Goal: Use online tool/utility: Utilize a website feature to perform a specific function

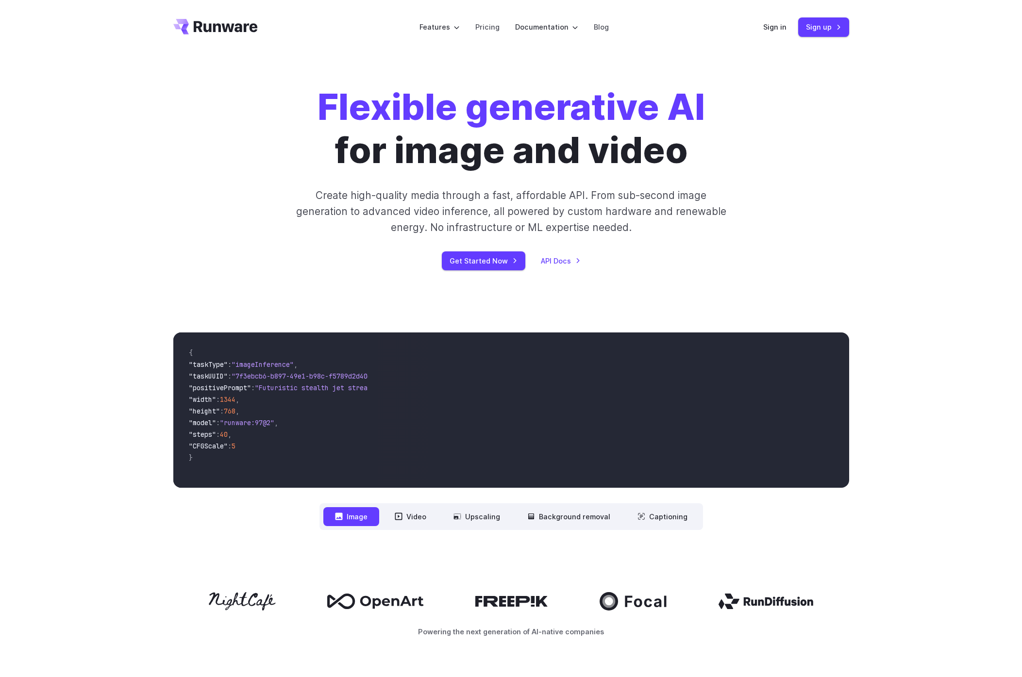
click at [882, 76] on div "Flexible generative AI for image and video Create high-quality media through a …" at bounding box center [511, 177] width 1022 height 247
click at [784, 28] on link "Sign in" at bounding box center [774, 26] width 23 height 11
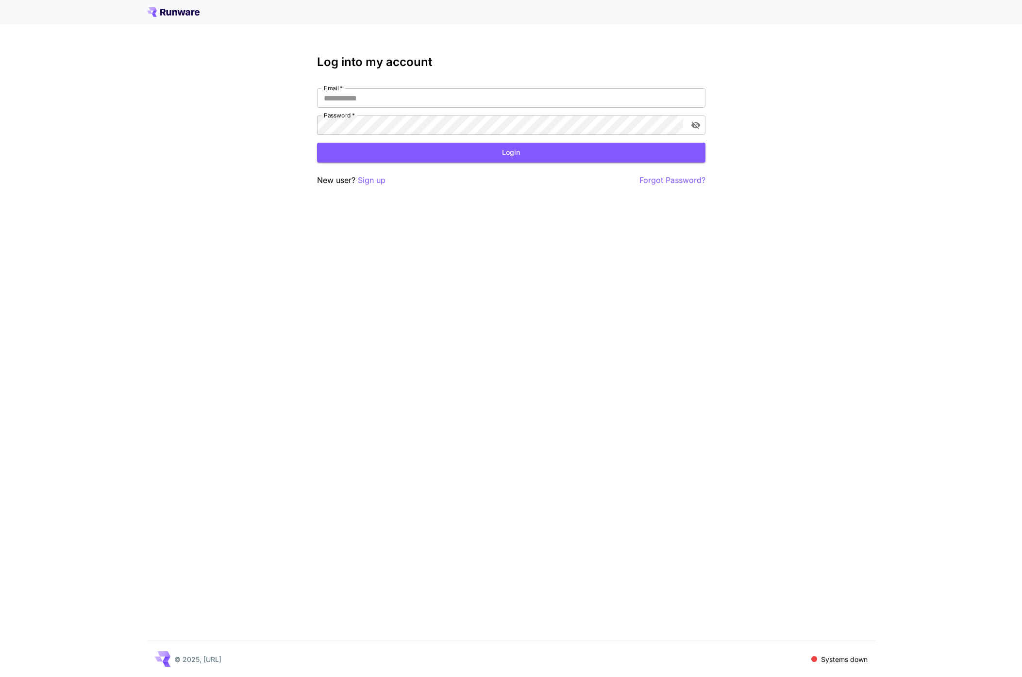
click at [165, 14] on icon at bounding box center [173, 12] width 52 height 10
click at [403, 101] on input "Email   *" at bounding box center [511, 97] width 388 height 19
click at [0, 677] on com-1password-button at bounding box center [0, 677] width 0 height 0
type input "**********"
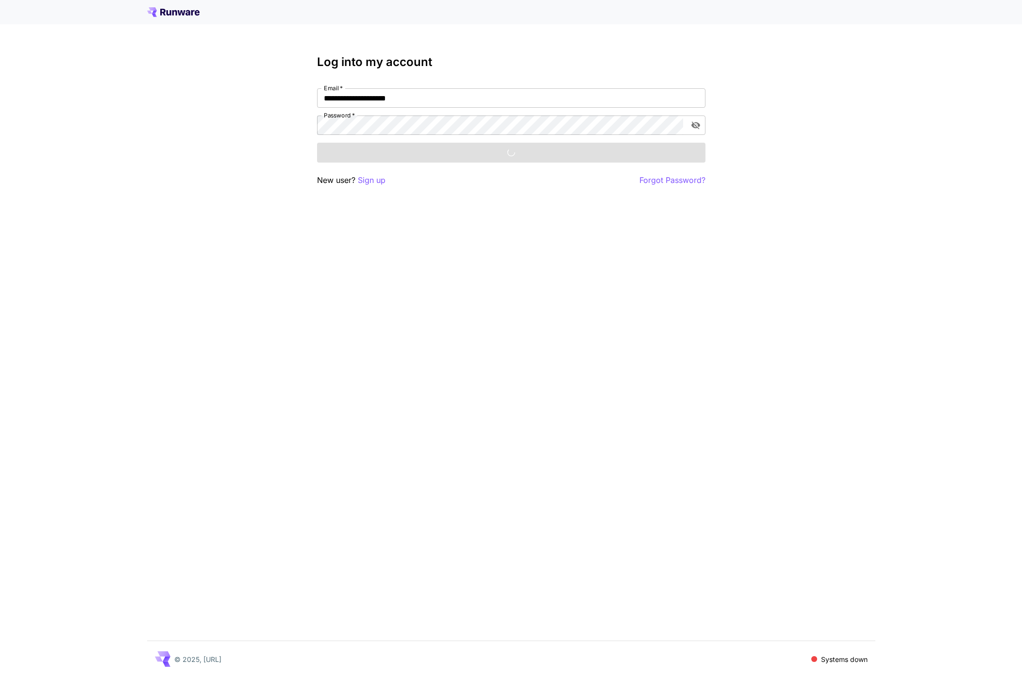
click at [807, 163] on div "**********" at bounding box center [511, 338] width 1022 height 677
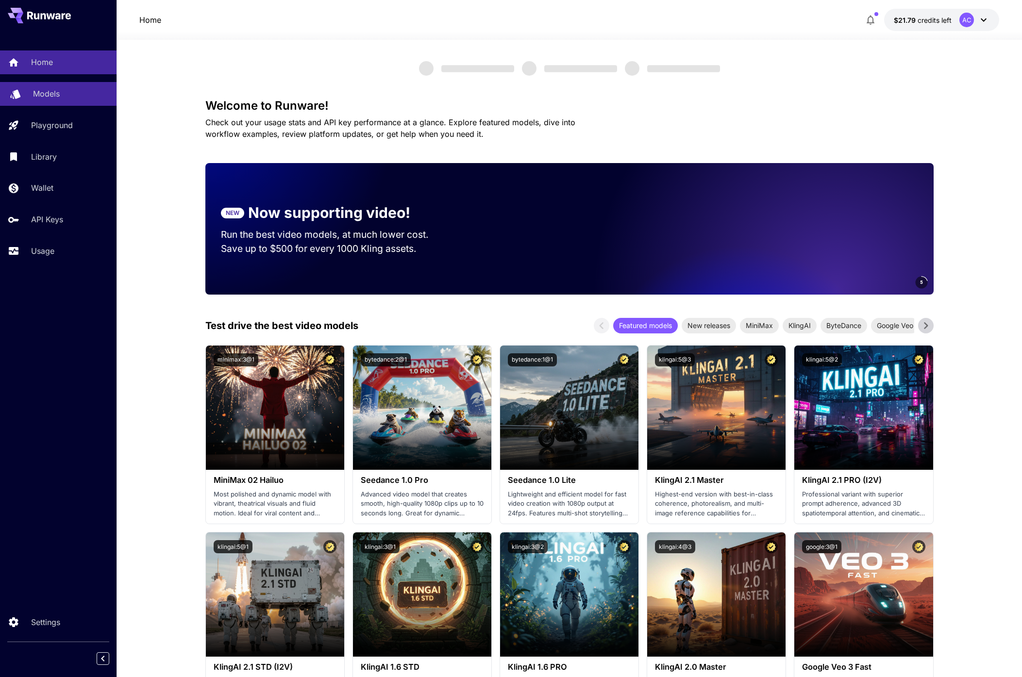
click at [59, 94] on p "Models" at bounding box center [46, 94] width 27 height 12
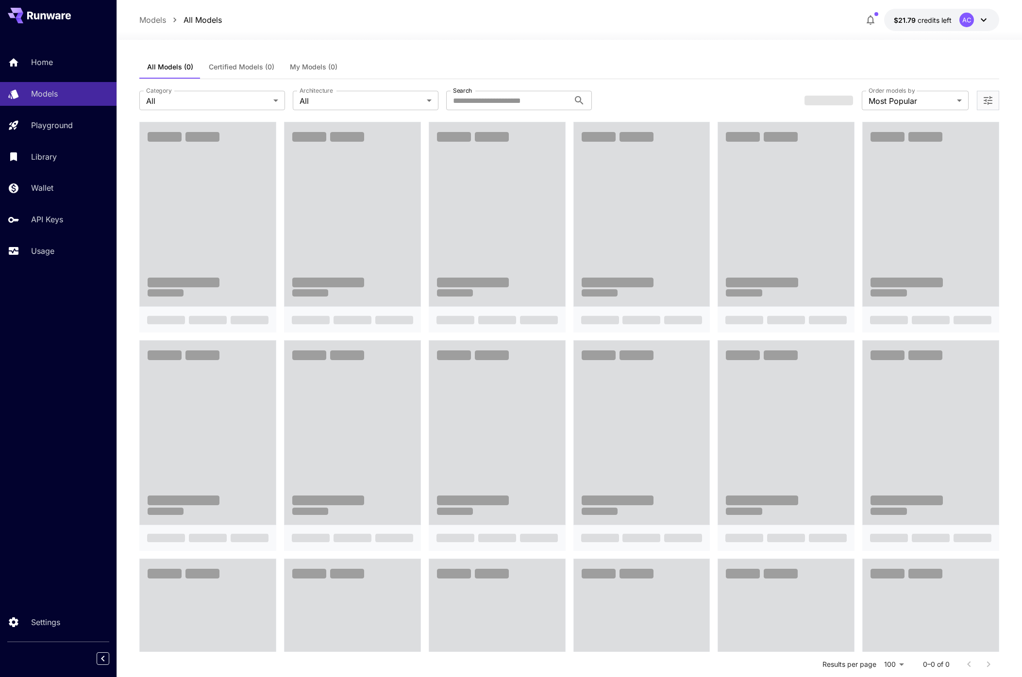
click at [659, 70] on div "All Models (0) Certified Models (0) My Models (0)" at bounding box center [569, 67] width 860 height 24
click at [792, 76] on div "All Models (0) Certified Models (0) My Models (0)" at bounding box center [569, 67] width 860 height 24
click at [944, 102] on body "**********" at bounding box center [511, 521] width 1022 height 1042
click at [718, 97] on div at bounding box center [511, 338] width 1022 height 677
click at [508, 166] on span at bounding box center [497, 214] width 136 height 184
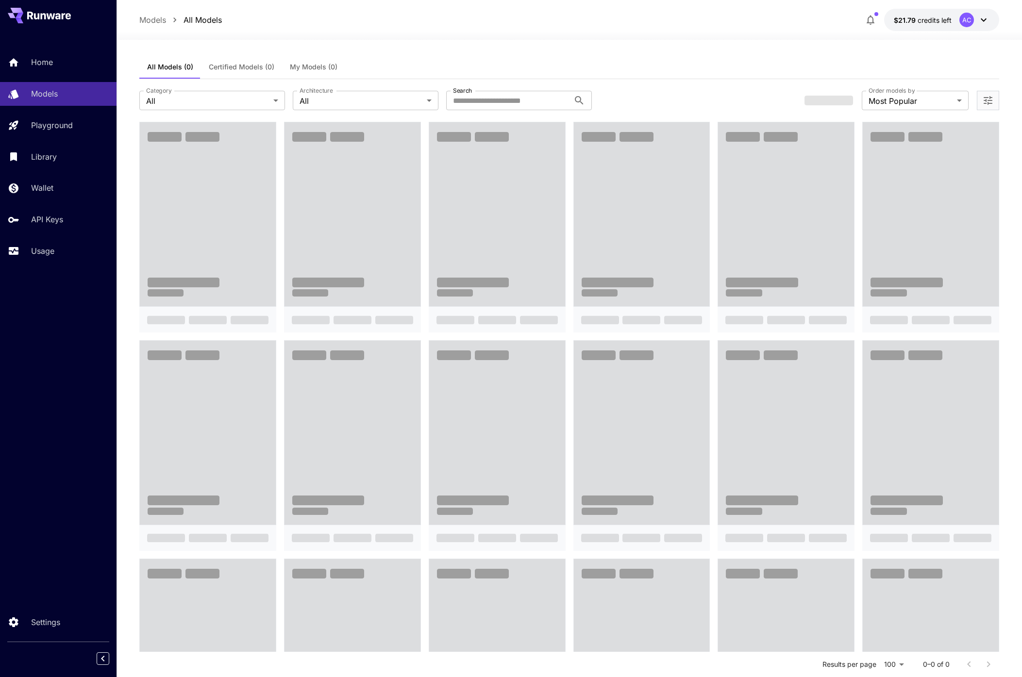
click at [640, 86] on div "**********" at bounding box center [569, 100] width 860 height 43
drag, startPoint x: 640, startPoint y: 86, endPoint x: 589, endPoint y: 98, distance: 51.8
click at [640, 86] on div "**********" at bounding box center [569, 100] width 860 height 43
click at [542, 104] on input "Search" at bounding box center [507, 100] width 123 height 19
click at [670, 89] on div "**********" at bounding box center [569, 100] width 860 height 43
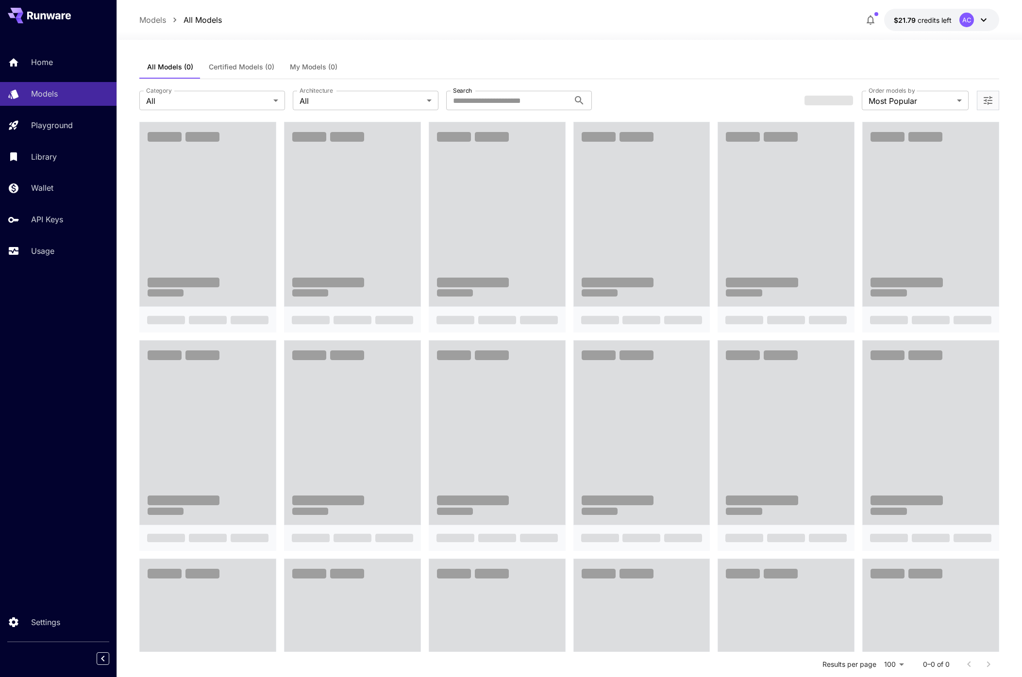
scroll to position [378, 0]
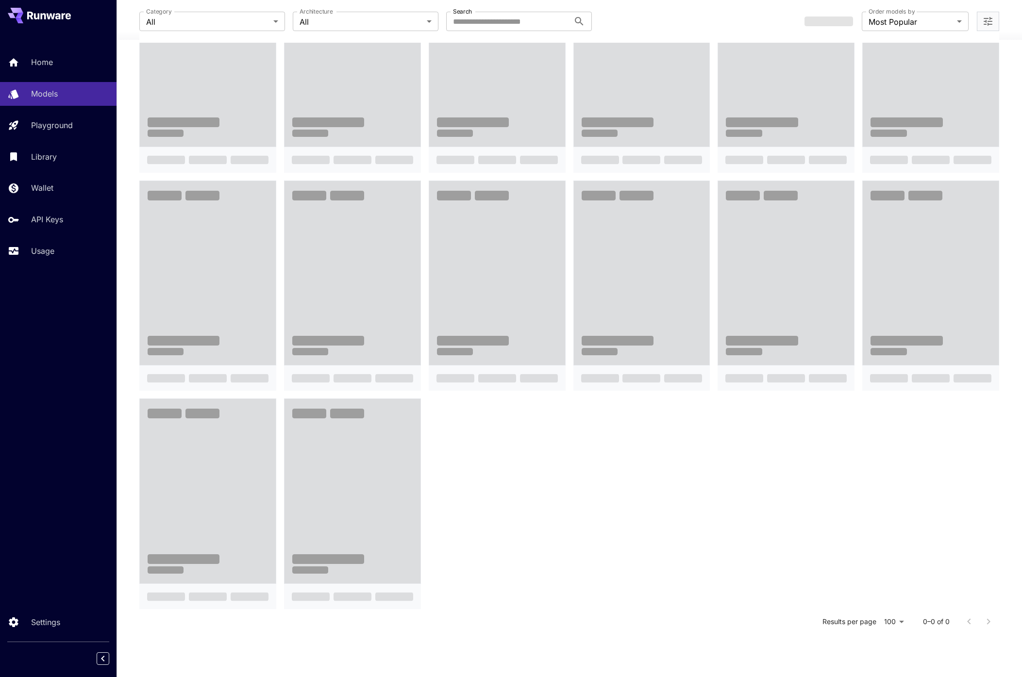
click at [445, 247] on span at bounding box center [497, 273] width 136 height 184
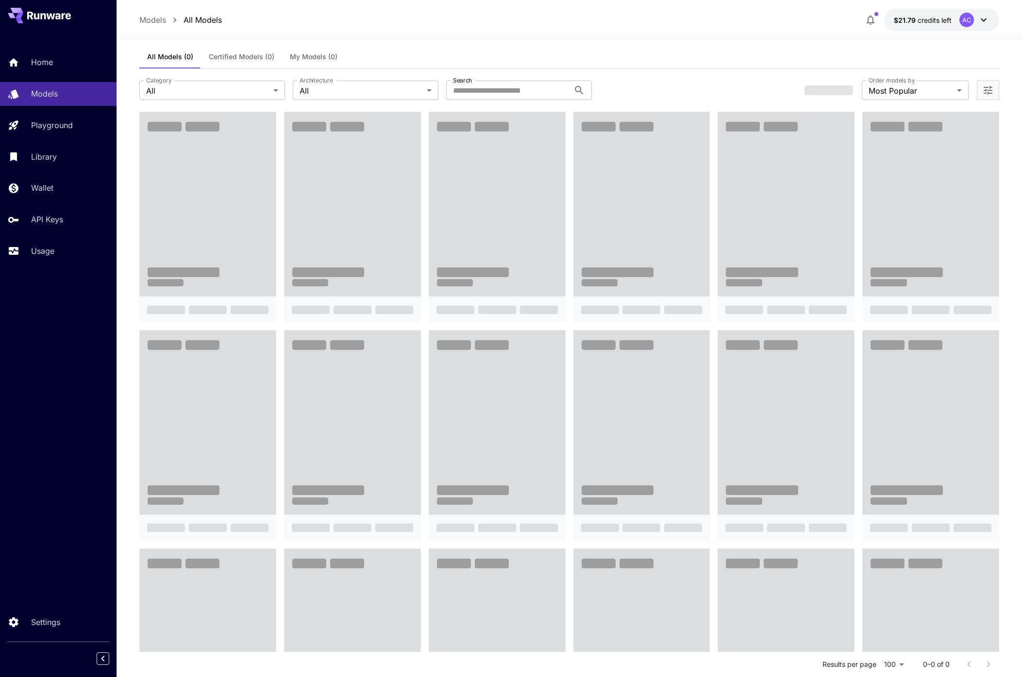
scroll to position [0, 0]
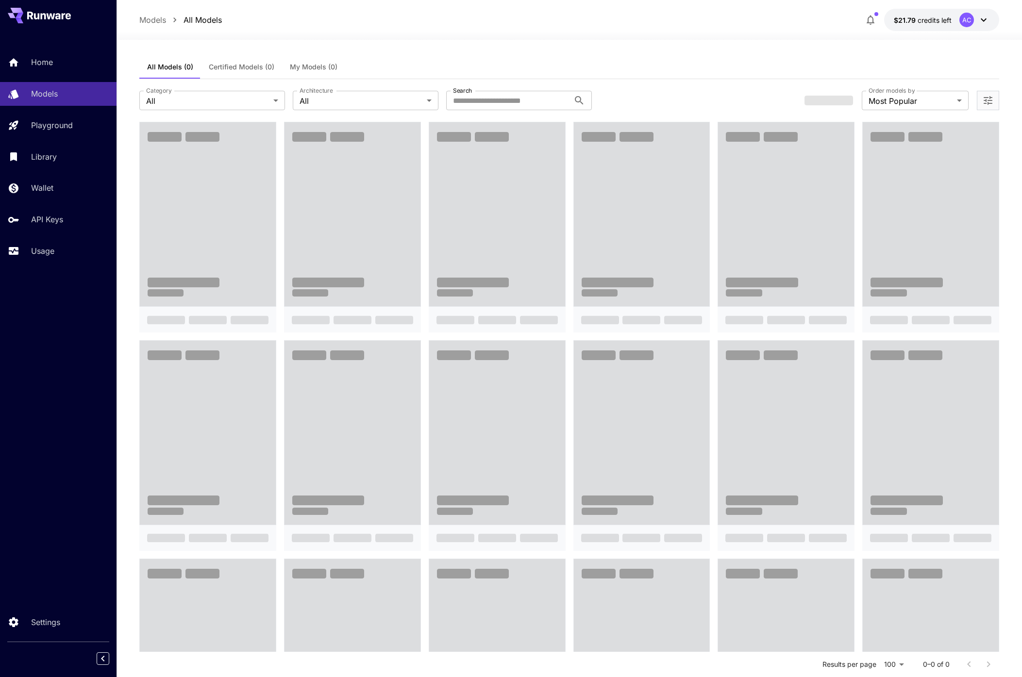
click at [265, 66] on span "Certified Models (0)" at bounding box center [242, 67] width 66 height 9
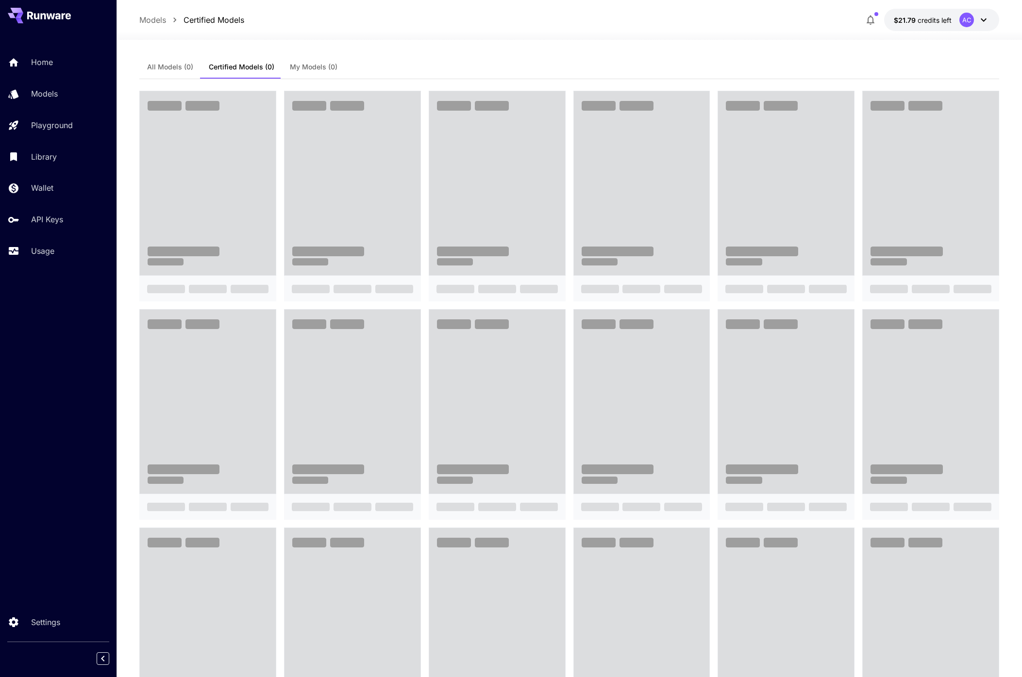
click at [306, 64] on span "My Models (0)" at bounding box center [314, 67] width 48 height 9
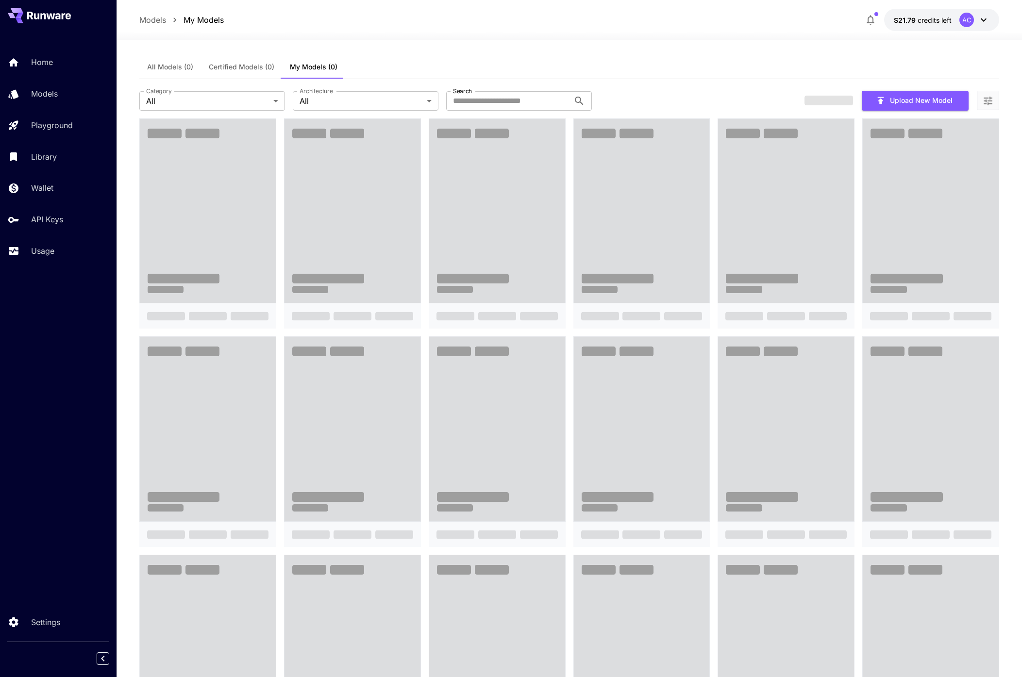
click at [269, 65] on span "Certified Models (0)" at bounding box center [242, 67] width 66 height 9
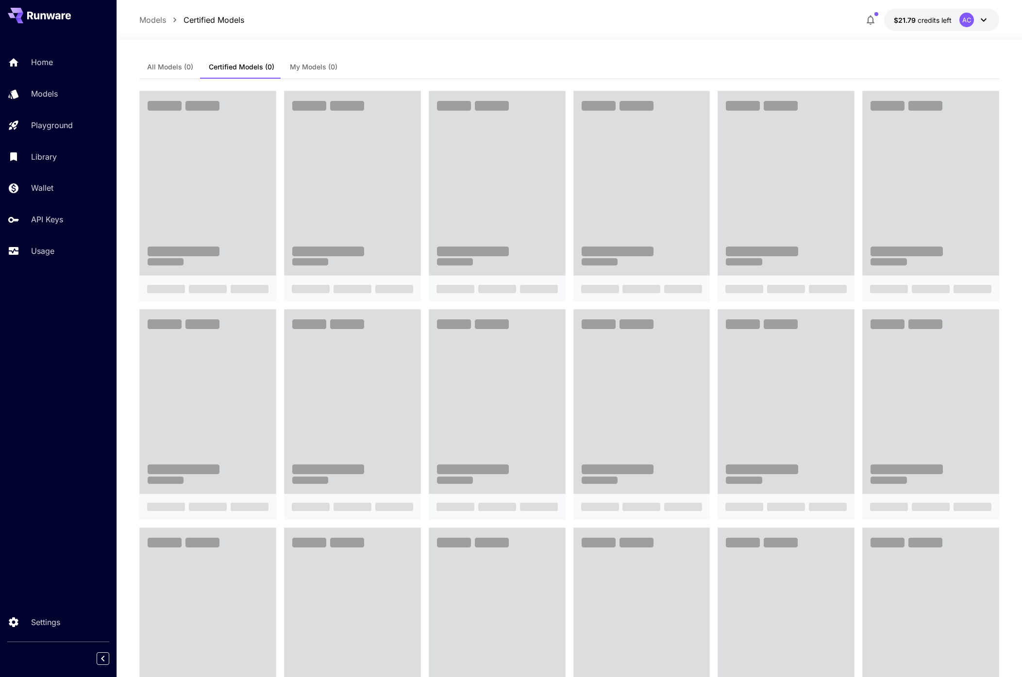
click at [186, 69] on span "All Models (0)" at bounding box center [170, 67] width 46 height 9
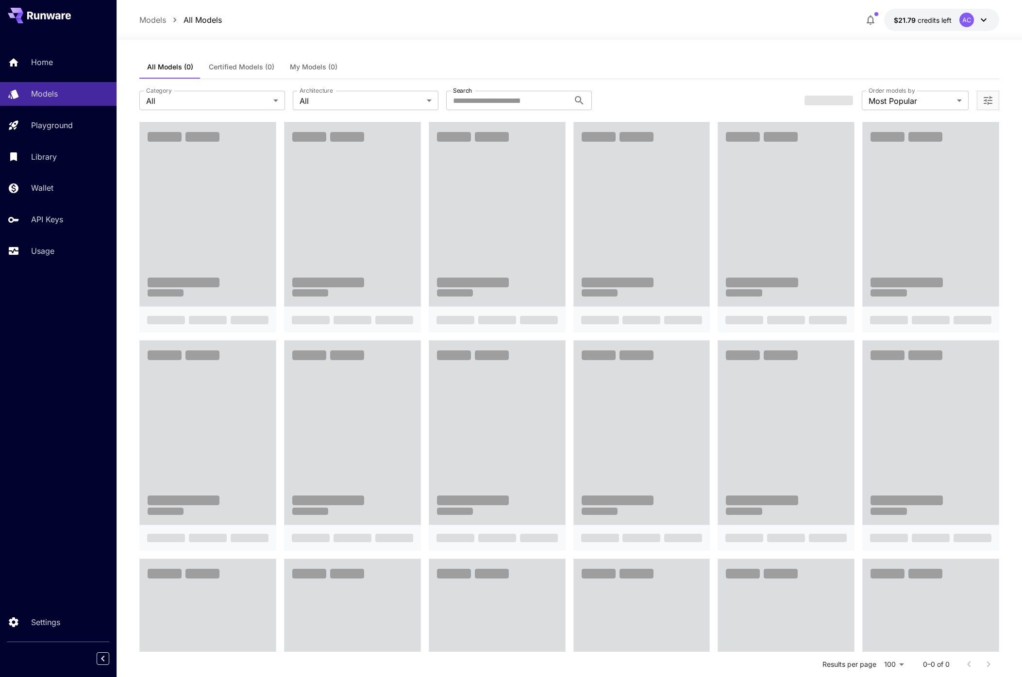
click at [210, 66] on span "Certified Models (0)" at bounding box center [242, 67] width 66 height 9
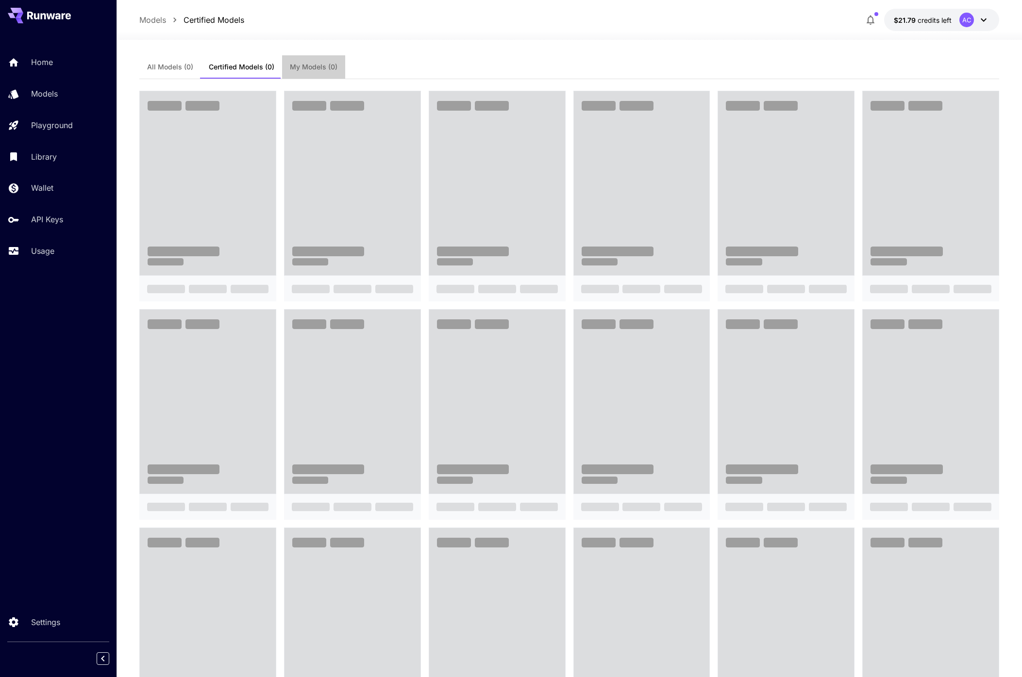
click at [323, 62] on button "My Models (0)" at bounding box center [313, 66] width 63 height 23
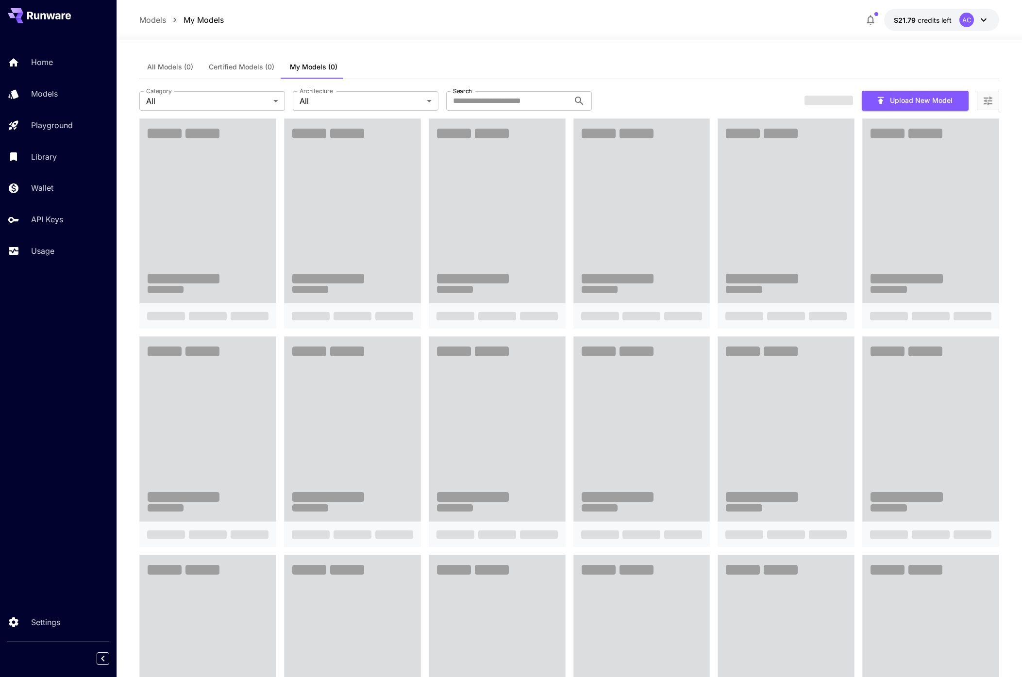
click at [245, 69] on span "Certified Models (0)" at bounding box center [242, 67] width 66 height 9
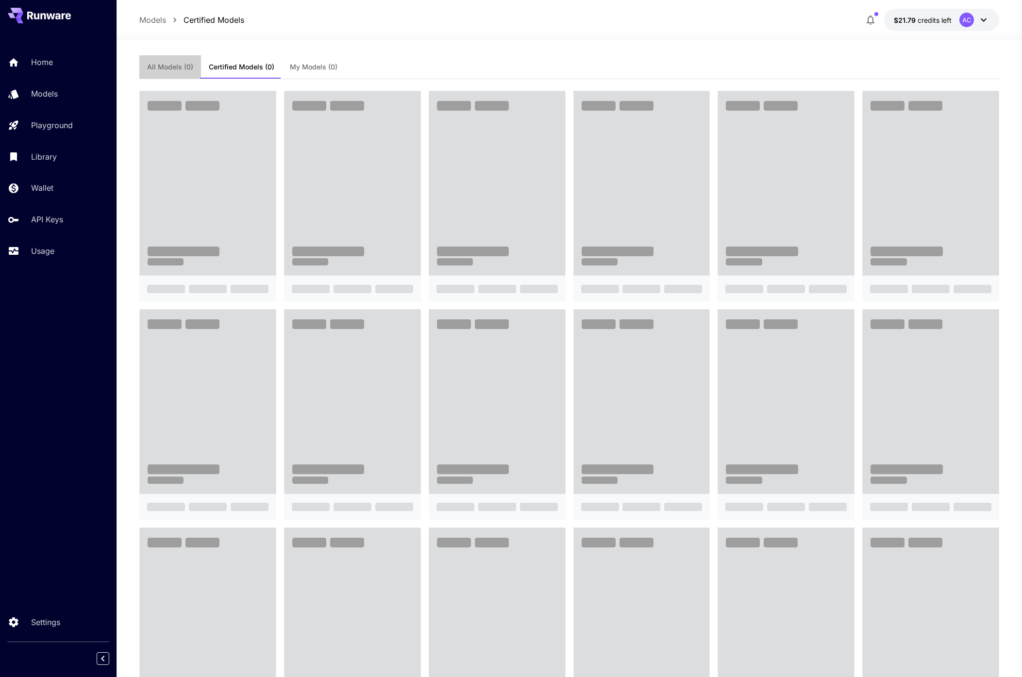
click at [178, 67] on span "All Models (0)" at bounding box center [170, 67] width 46 height 9
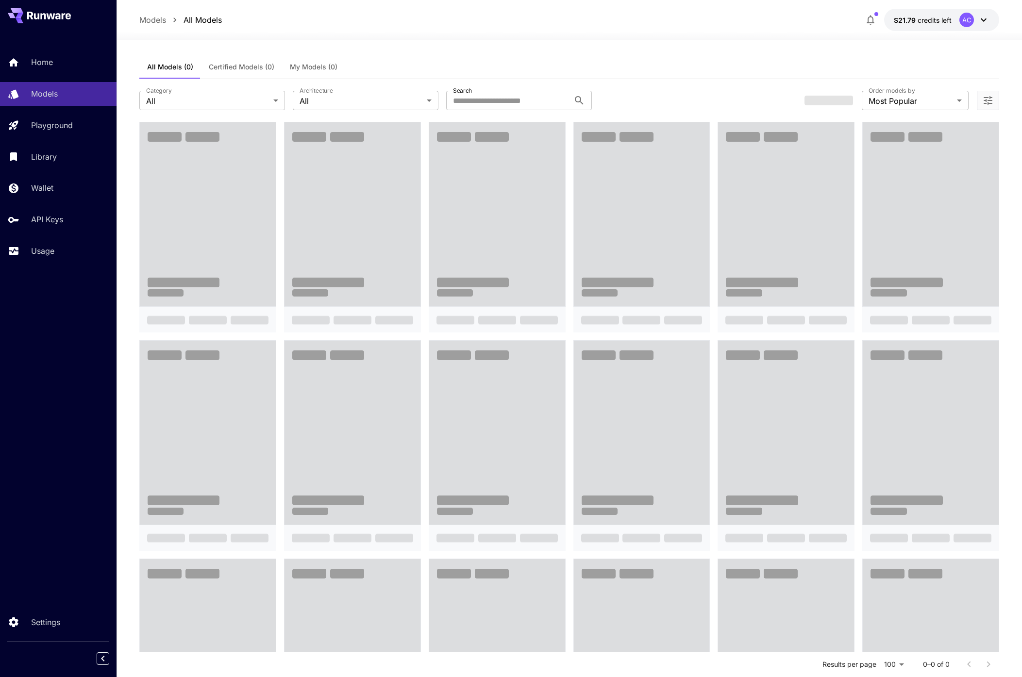
click at [331, 242] on span at bounding box center [352, 214] width 136 height 184
click at [331, 241] on span at bounding box center [352, 214] width 136 height 184
click at [622, 64] on div "All Models (0) Certified Models (0) My Models (0)" at bounding box center [569, 67] width 860 height 24
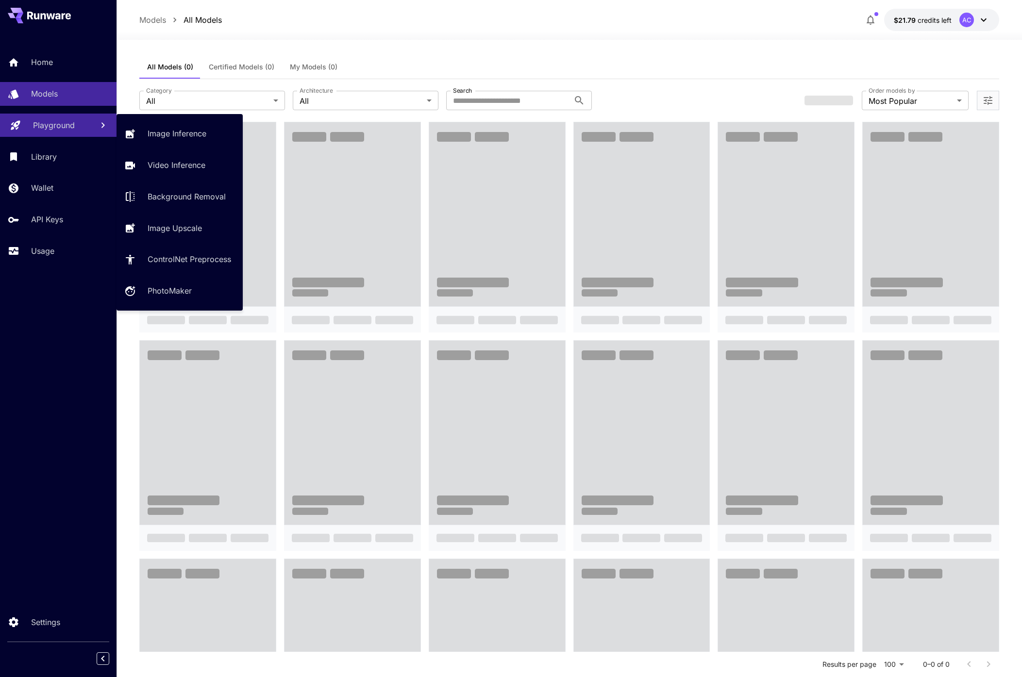
click at [69, 125] on p "Playground" at bounding box center [54, 125] width 42 height 12
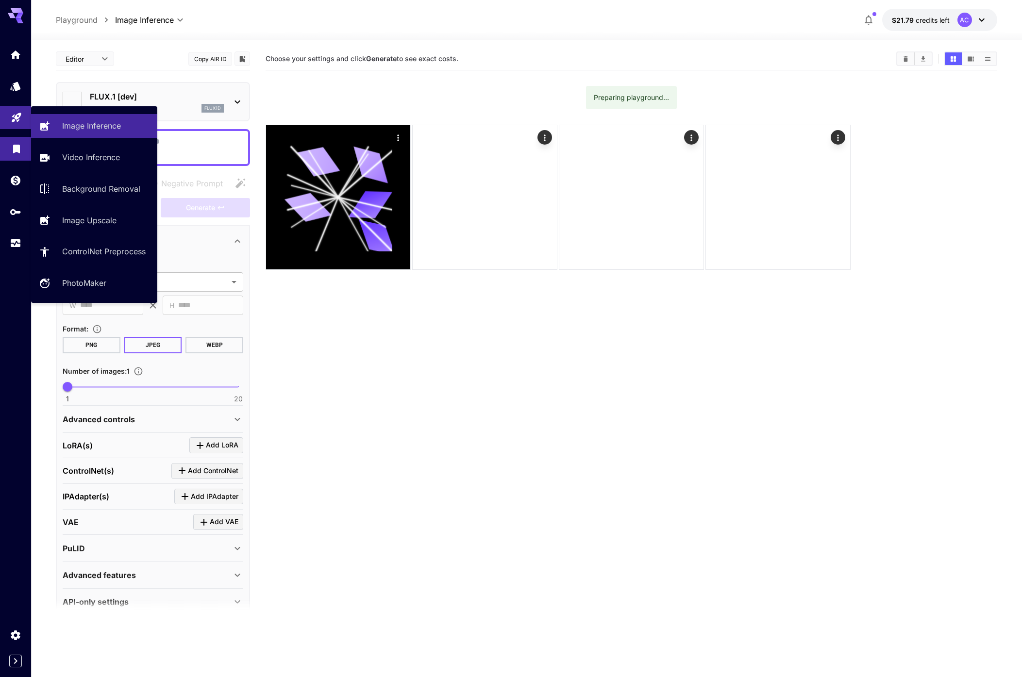
type input "**********"
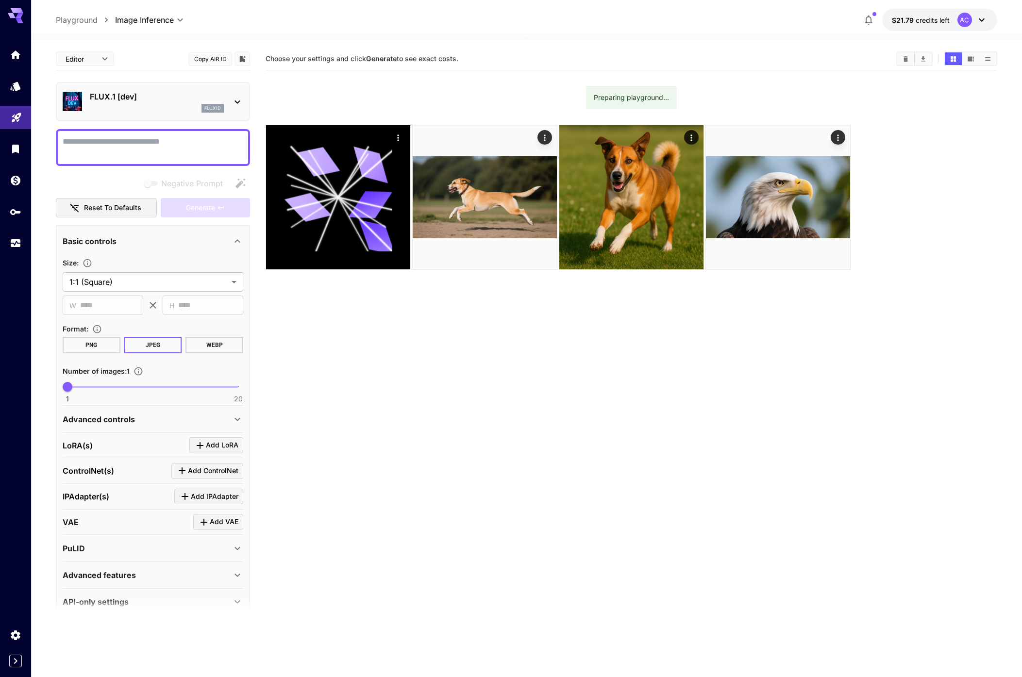
click at [406, 319] on section "Choose your settings and click Generate to see exact costs. Preparing playgroun…" at bounding box center [630, 386] width 731 height 677
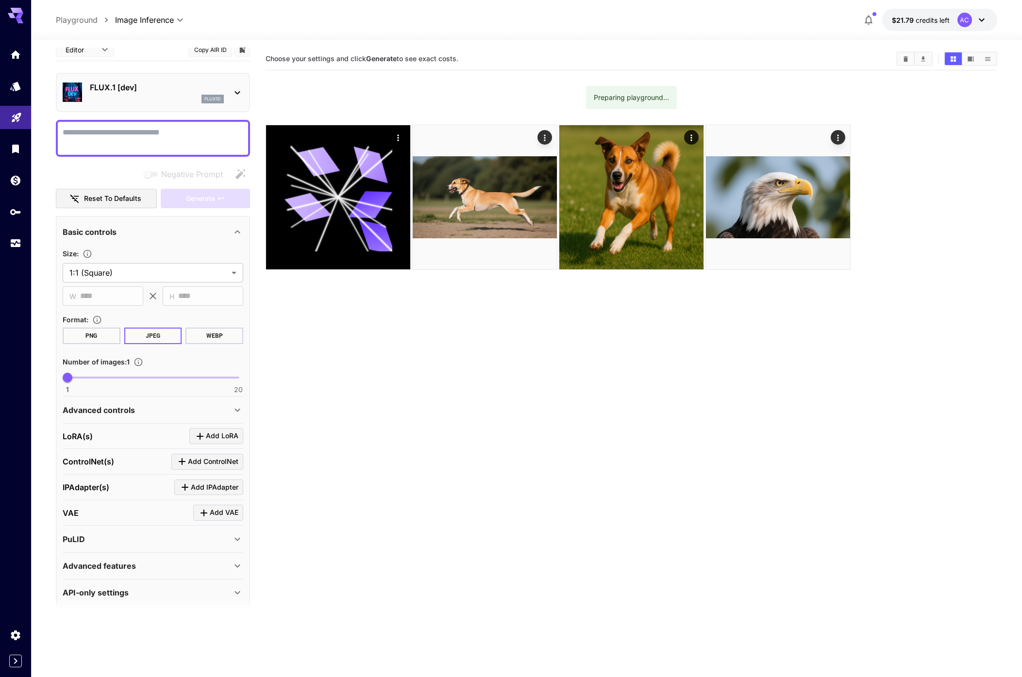
scroll to position [17, 0]
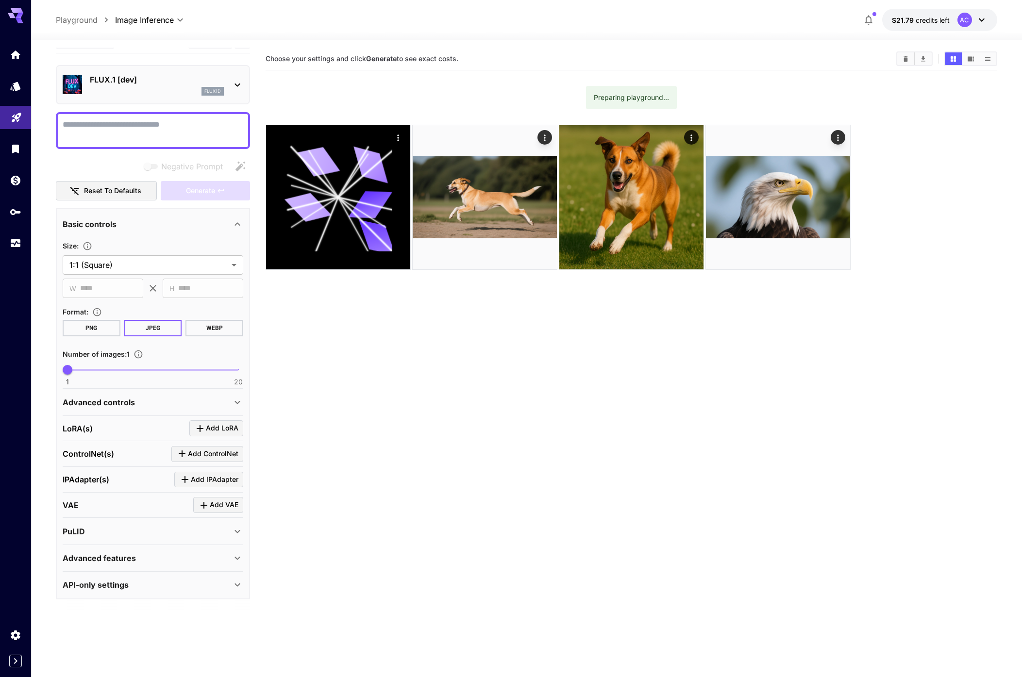
click at [140, 428] on div "[PERSON_NAME](s) Add [PERSON_NAME]" at bounding box center [153, 428] width 181 height 16
click at [384, 458] on section "Choose your settings and click Generate to see exact costs. Preparing playgroun…" at bounding box center [630, 386] width 731 height 677
click at [163, 506] on div "VAE Add VAE" at bounding box center [153, 505] width 181 height 16
click at [150, 531] on div "PuLID" at bounding box center [147, 532] width 169 height 12
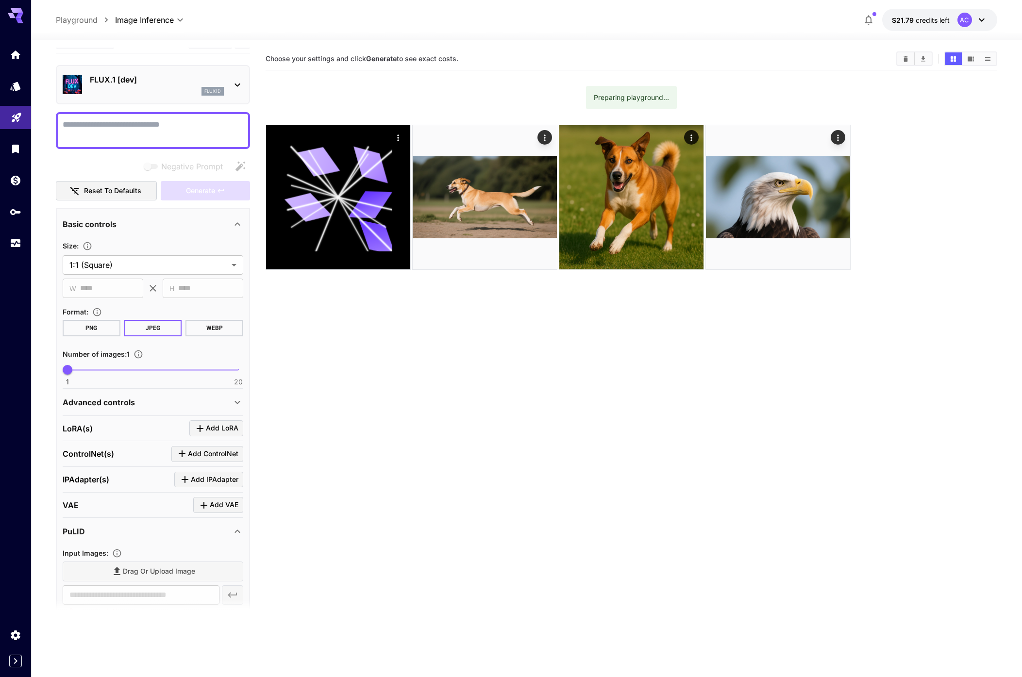
scroll to position [192, 0]
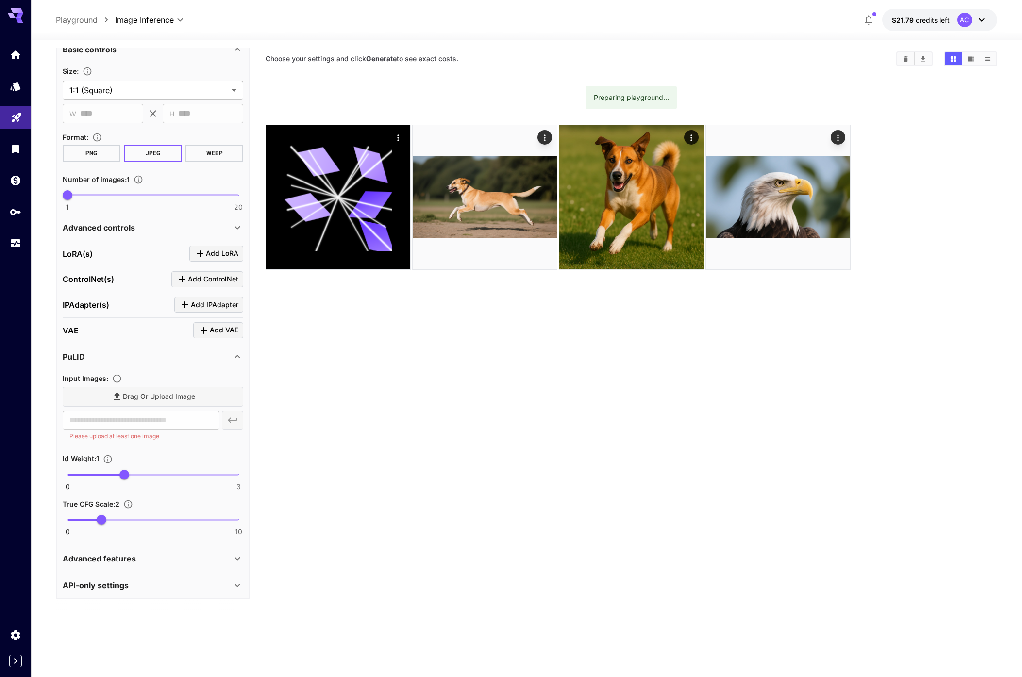
drag, startPoint x: 321, startPoint y: 448, endPoint x: 332, endPoint y: 443, distance: 12.8
click at [321, 448] on section "Choose your settings and click Generate to see exact costs. Preparing playgroun…" at bounding box center [630, 386] width 731 height 677
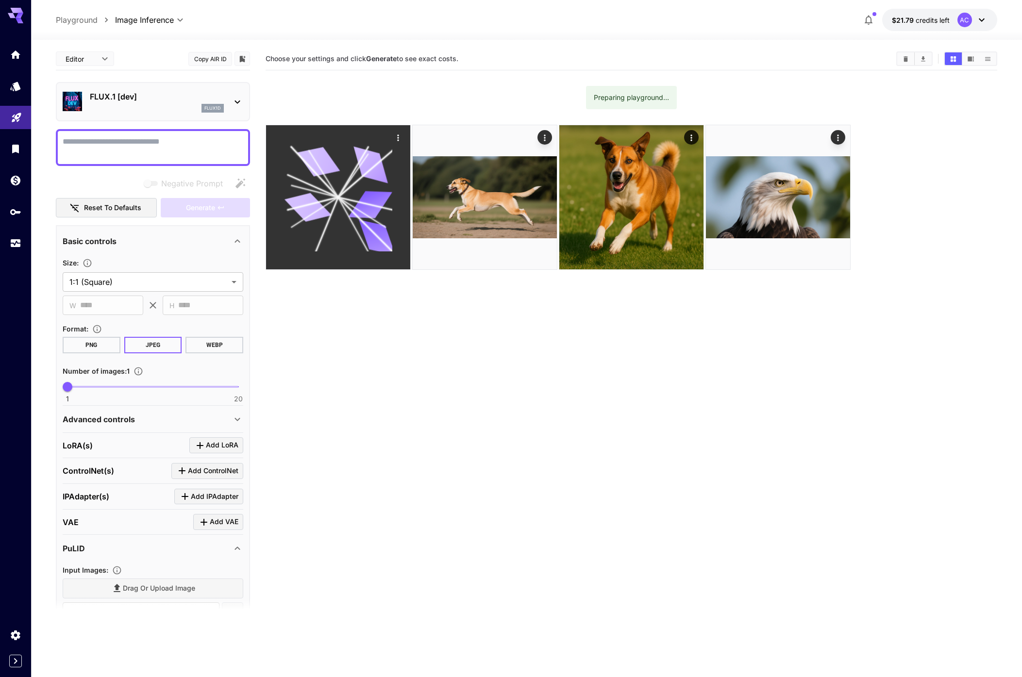
click at [364, 150] on icon at bounding box center [370, 165] width 43 height 37
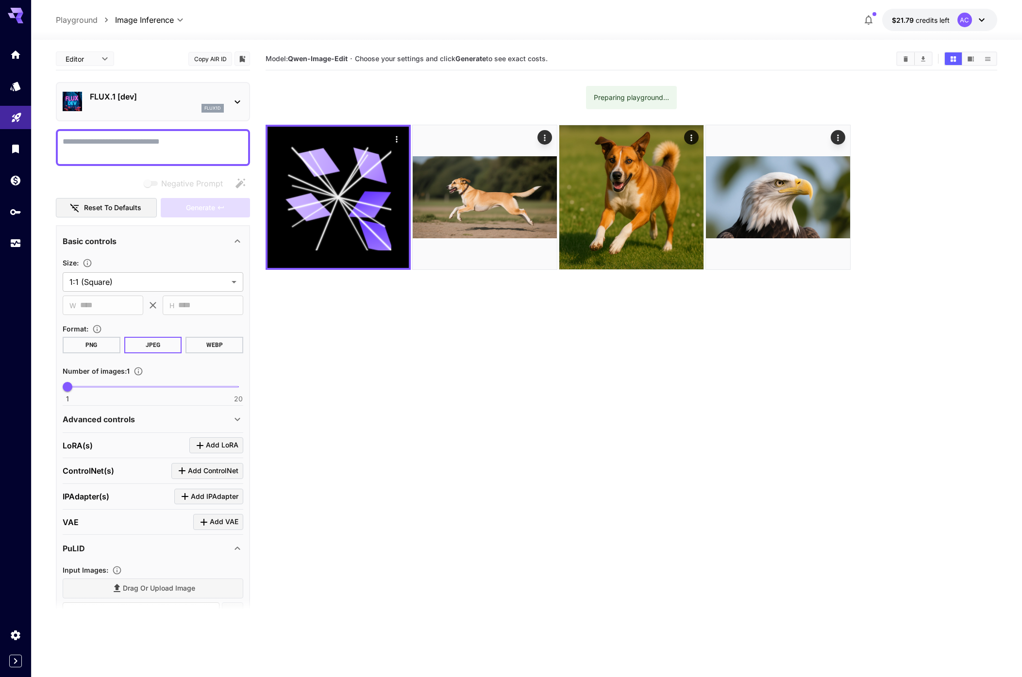
click at [184, 105] on div "flux1d" at bounding box center [157, 108] width 134 height 9
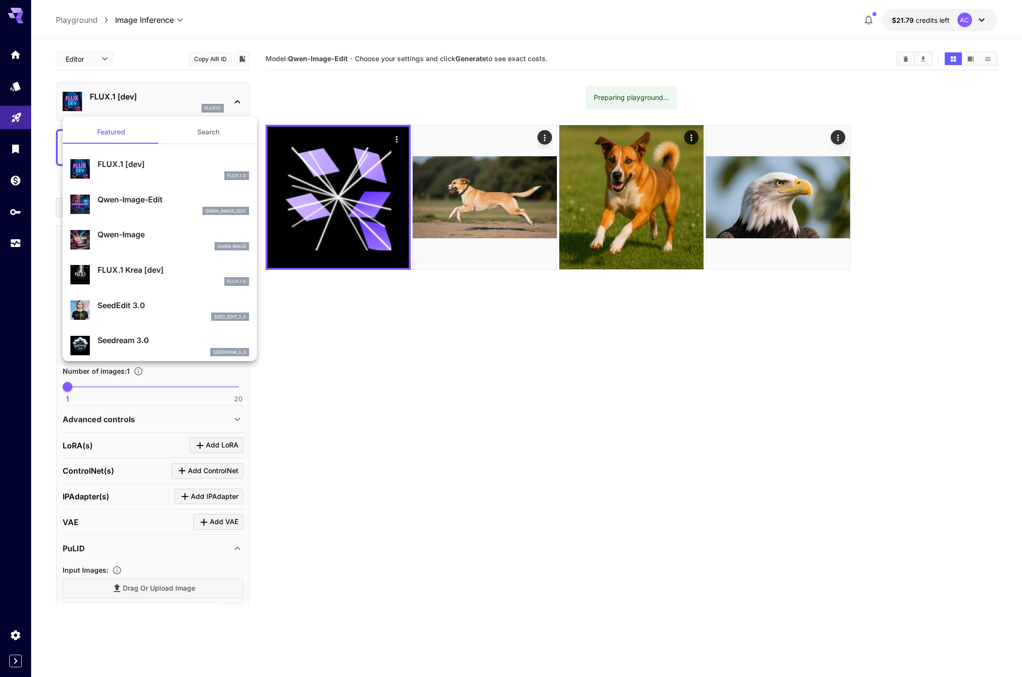
click at [132, 196] on p "Qwen-Image-Edit" at bounding box center [173, 200] width 151 height 12
type input "*"
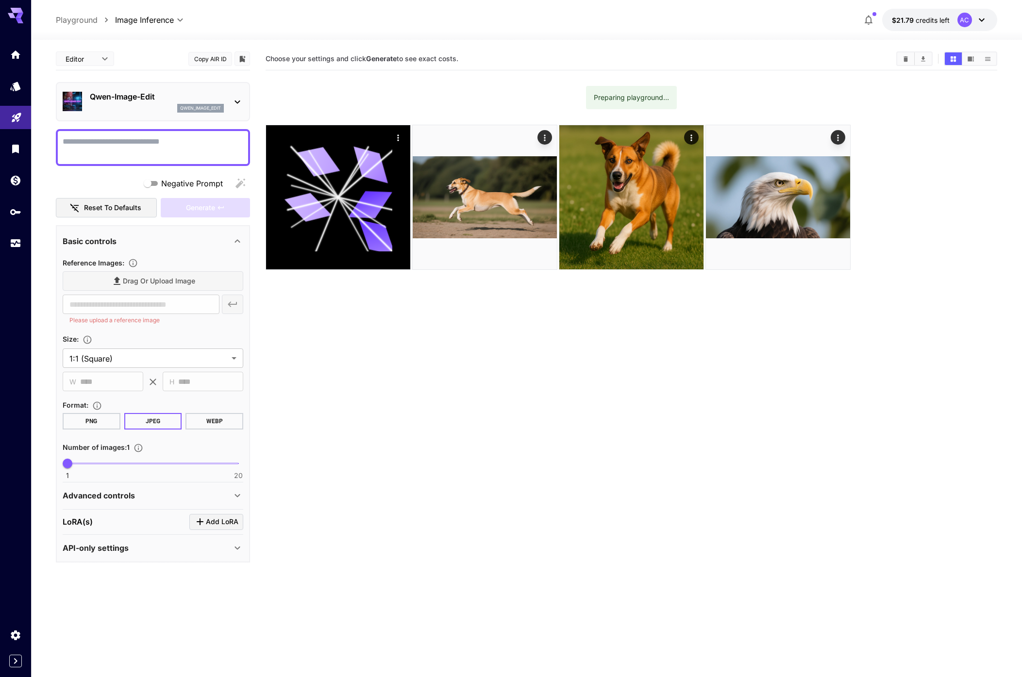
click at [165, 101] on p "Qwen-Image-Edit" at bounding box center [157, 97] width 134 height 12
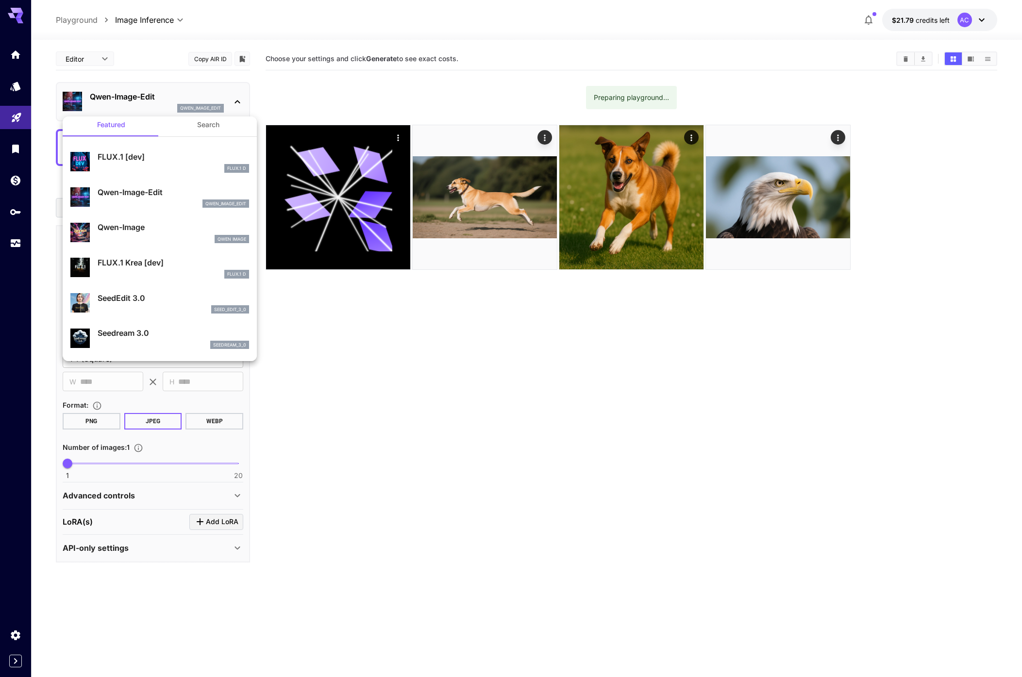
scroll to position [18, 0]
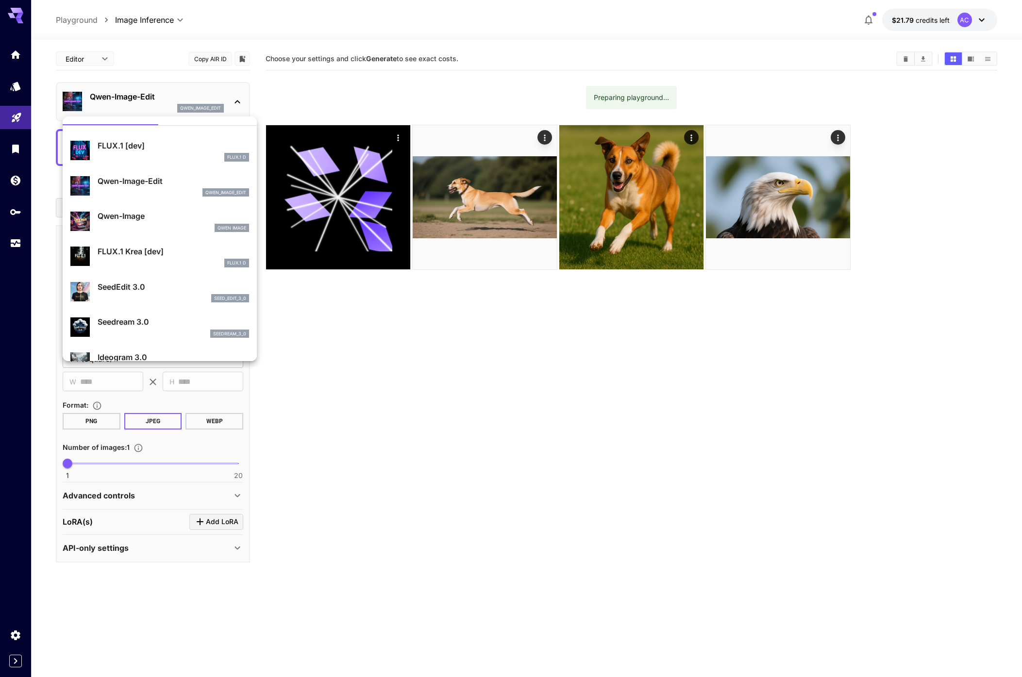
click at [153, 219] on p "Qwen-Image" at bounding box center [173, 216] width 151 height 12
type input "**"
type input "***"
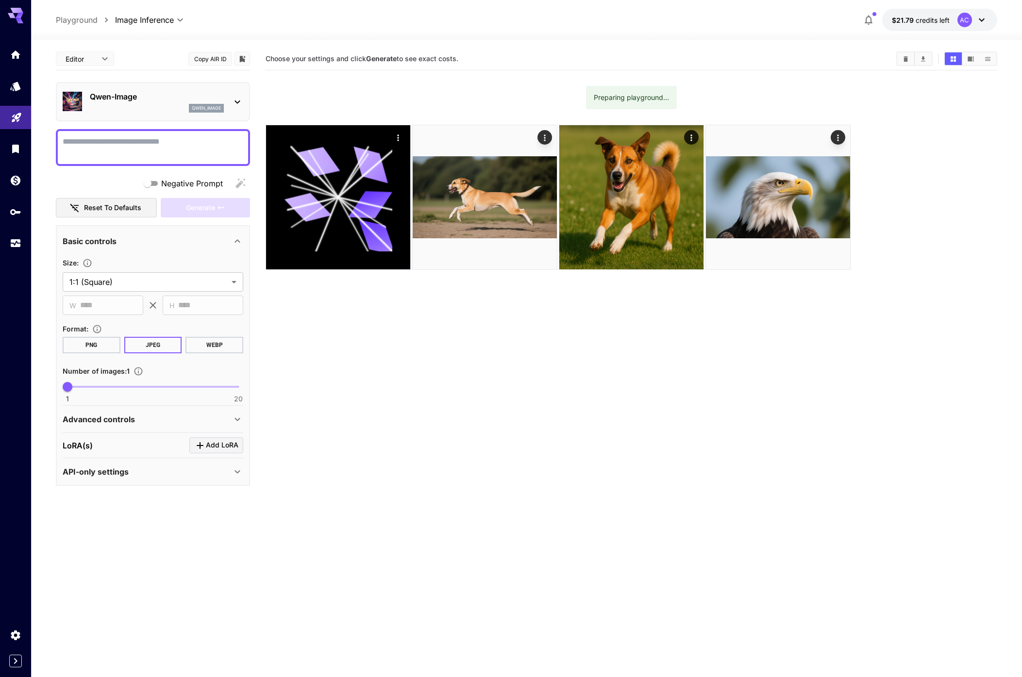
drag, startPoint x: 299, startPoint y: 301, endPoint x: 275, endPoint y: 276, distance: 35.0
click at [300, 300] on section "Choose your settings and click Generate to see exact costs. Preparing playgroun…" at bounding box center [630, 386] width 731 height 677
click at [379, 333] on section "Choose your settings and click Generate to see exact costs. Preparing playgroun…" at bounding box center [630, 386] width 731 height 677
click at [631, 392] on section "Choose your settings and click Generate to see exact costs. Preparing playgroun…" at bounding box center [630, 386] width 731 height 677
click at [970, 62] on icon "Show images in video view" at bounding box center [970, 58] width 7 height 7
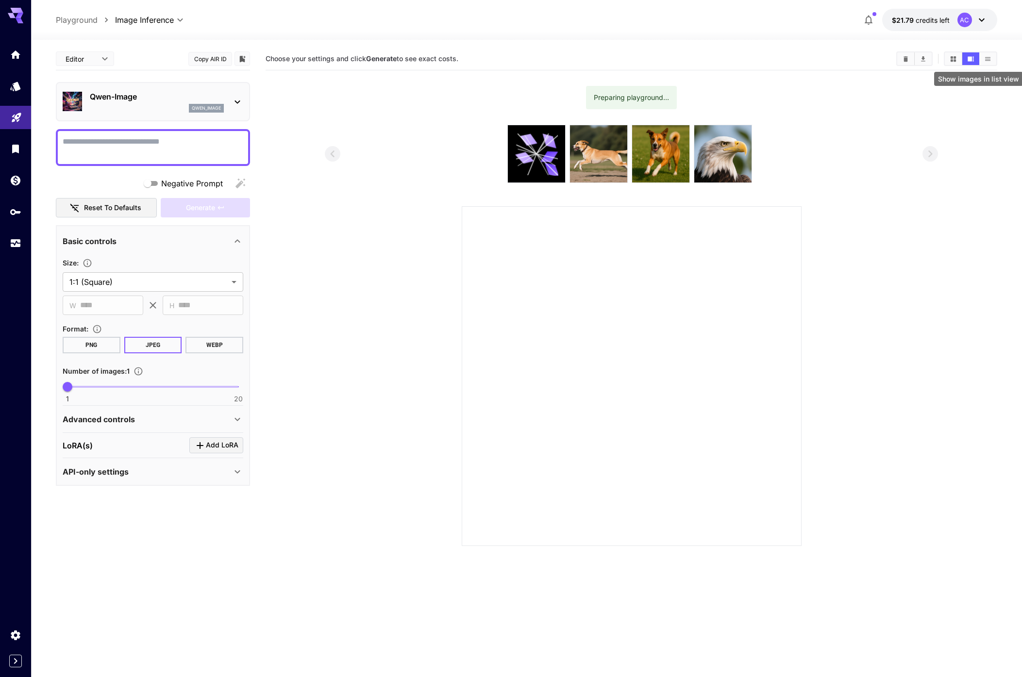
click at [989, 61] on icon "Show images in list view" at bounding box center [987, 58] width 7 height 7
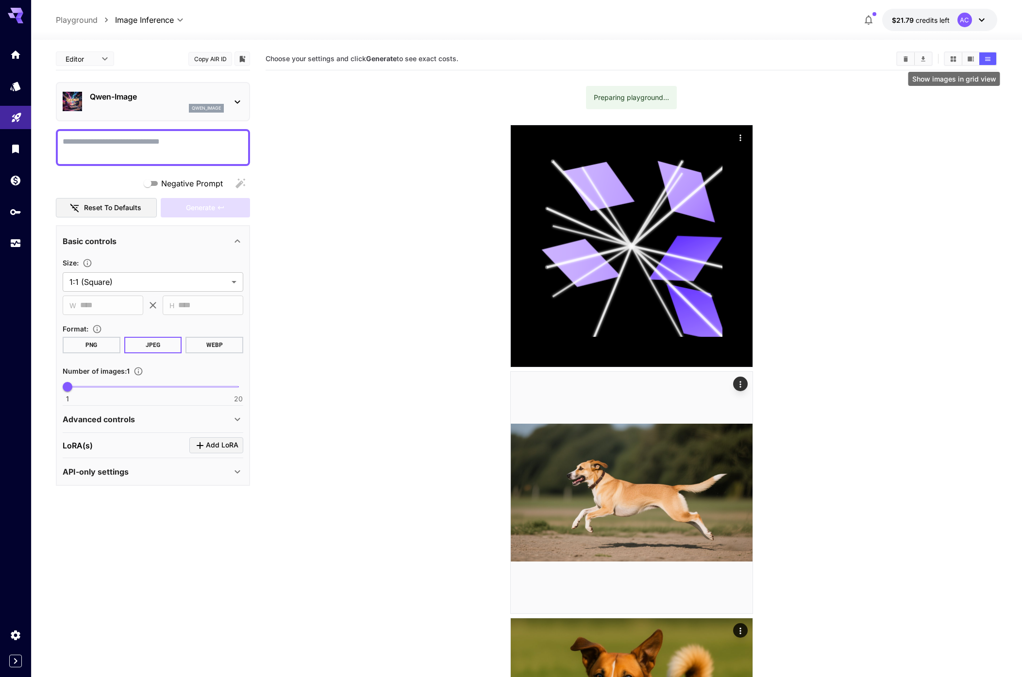
click at [951, 61] on icon "Show images in grid view" at bounding box center [952, 58] width 5 height 5
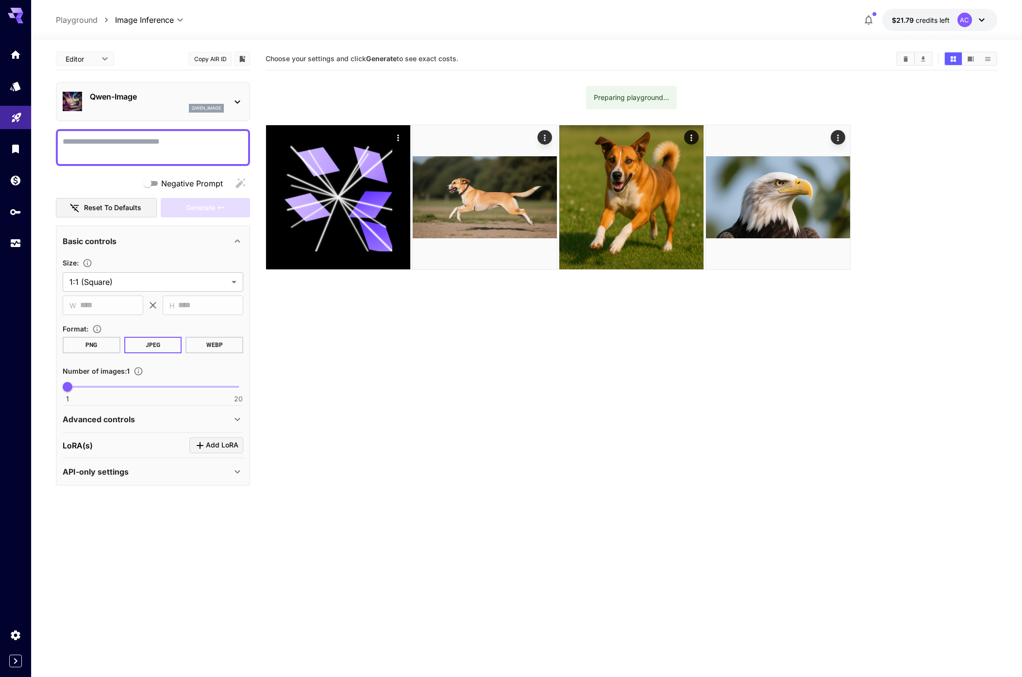
click at [758, 59] on section "Choose your settings and click Generate to see exact costs." at bounding box center [576, 58] width 623 height 9
click at [931, 17] on span "credits left" at bounding box center [932, 20] width 34 height 8
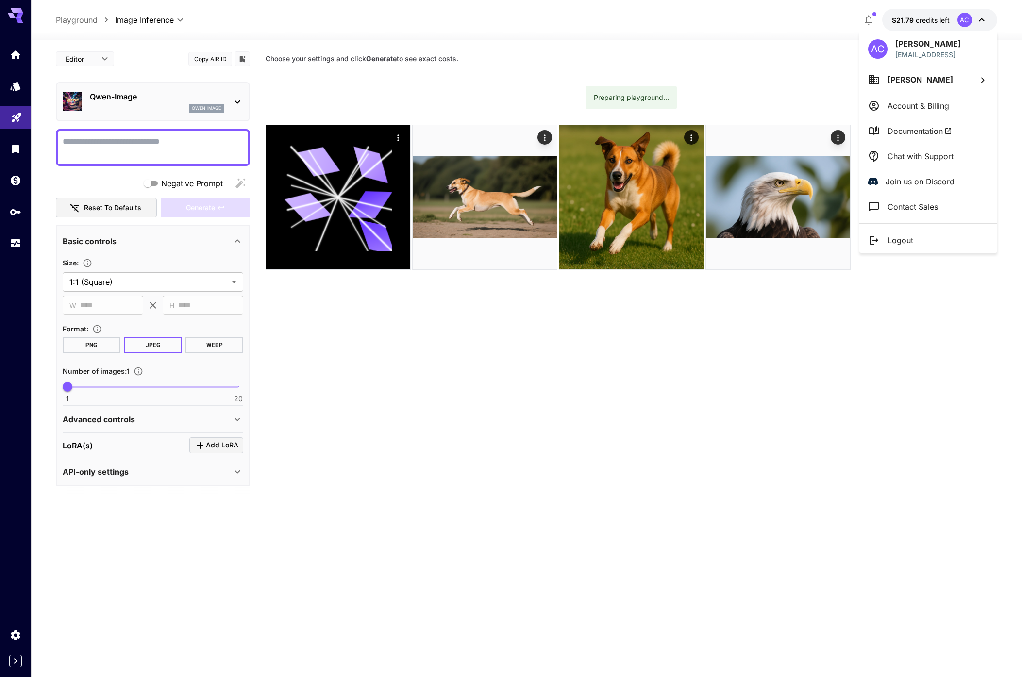
click at [767, 22] on div at bounding box center [511, 338] width 1022 height 677
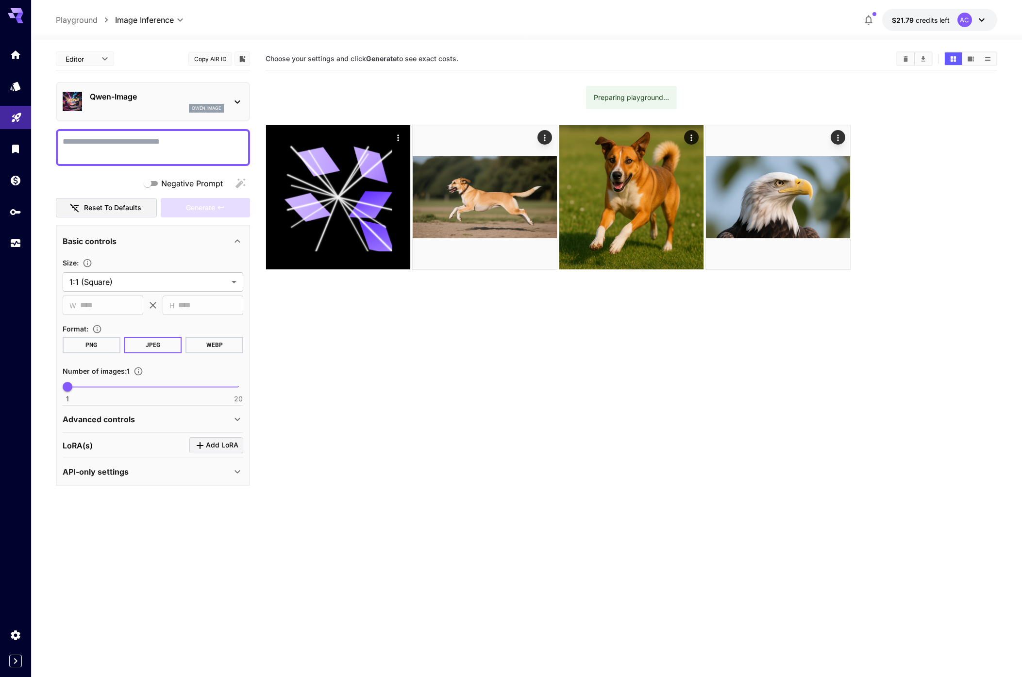
click at [336, 59] on span "Choose your settings and click Generate to see exact costs." at bounding box center [361, 58] width 193 height 8
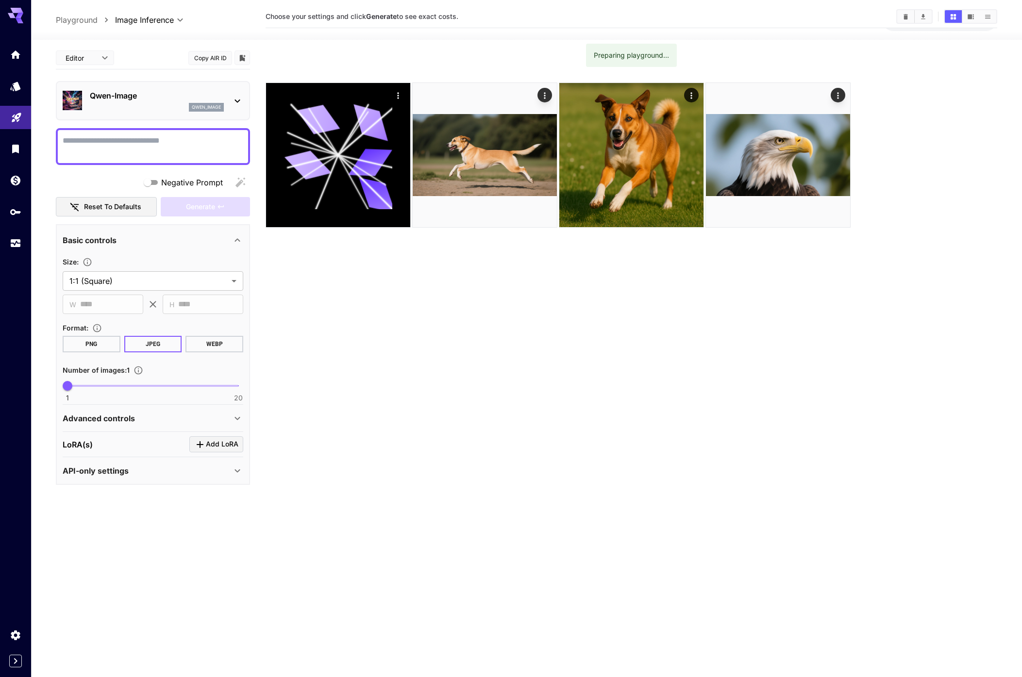
scroll to position [77, 0]
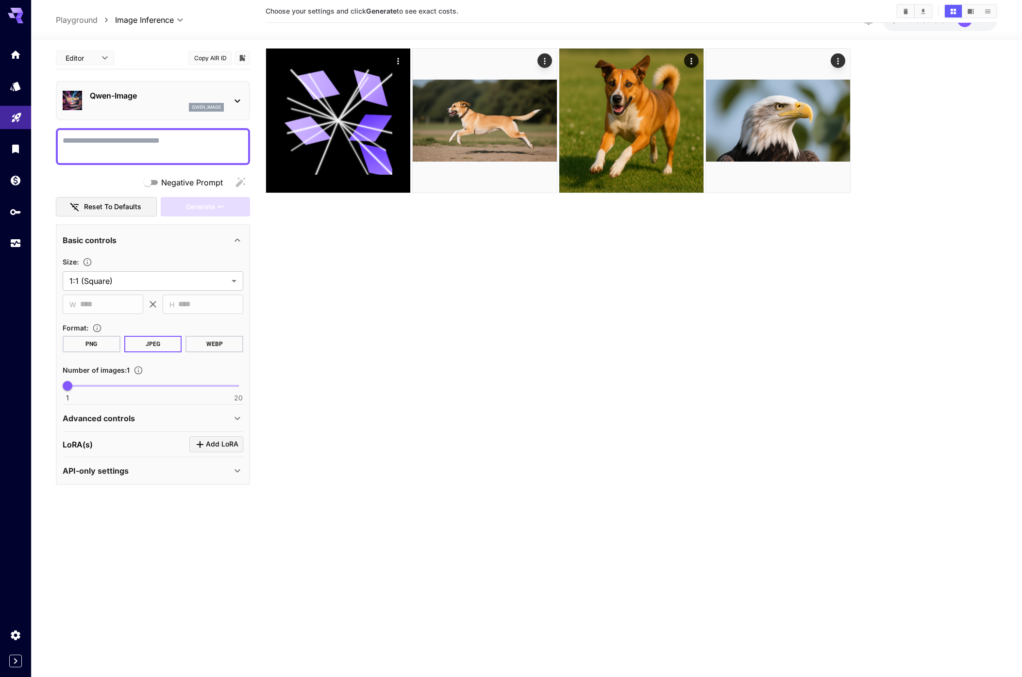
click at [343, 363] on section "Choose your settings and click Generate to see exact costs. Preparing playgroun…" at bounding box center [630, 309] width 731 height 677
